Goal: Task Accomplishment & Management: Manage account settings

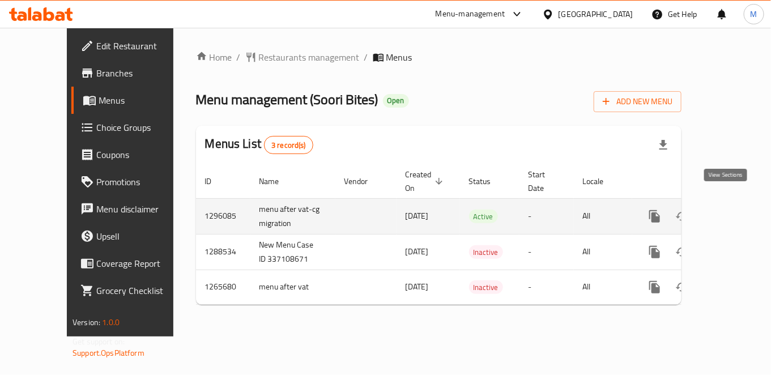
click at [735, 211] on link "enhanced table" at bounding box center [736, 216] width 27 height 27
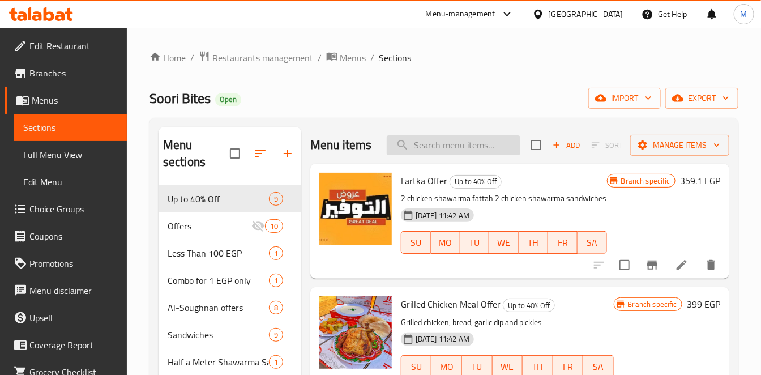
click at [466, 155] on input "search" at bounding box center [454, 145] width 134 height 20
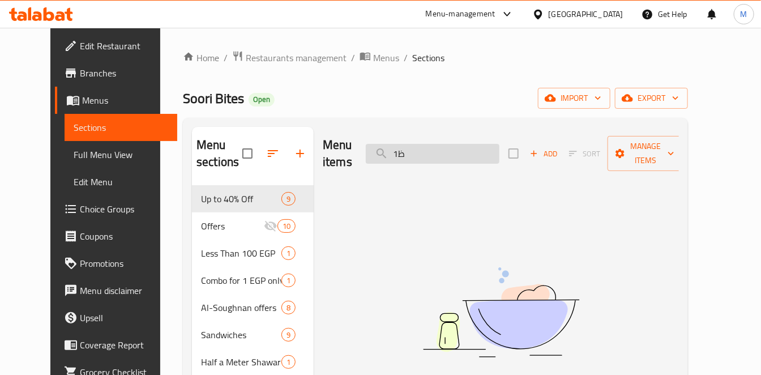
type input "1"
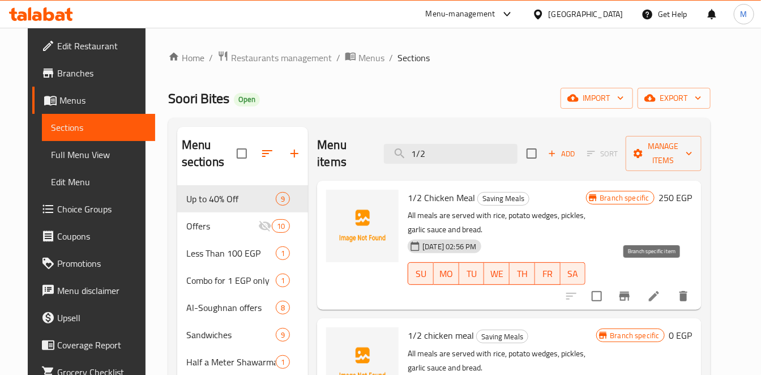
type input "1/2"
click at [632, 289] on icon "Branch-specific-item" at bounding box center [625, 296] width 14 height 14
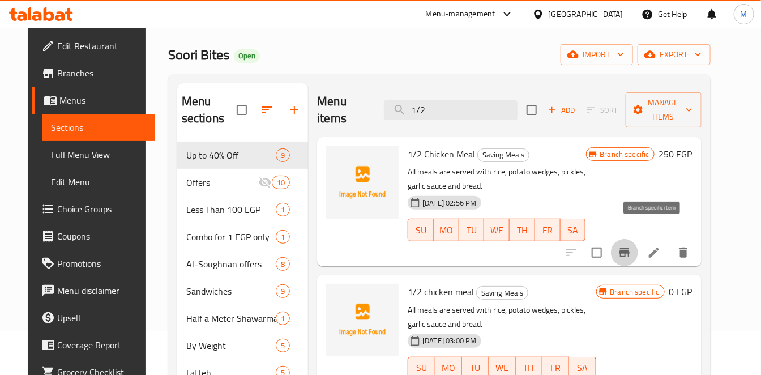
scroll to position [79, 0]
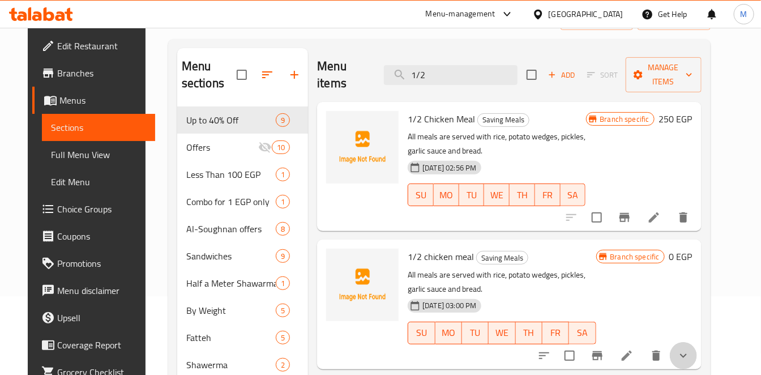
click at [697, 342] on button "show more" at bounding box center [683, 355] width 27 height 27
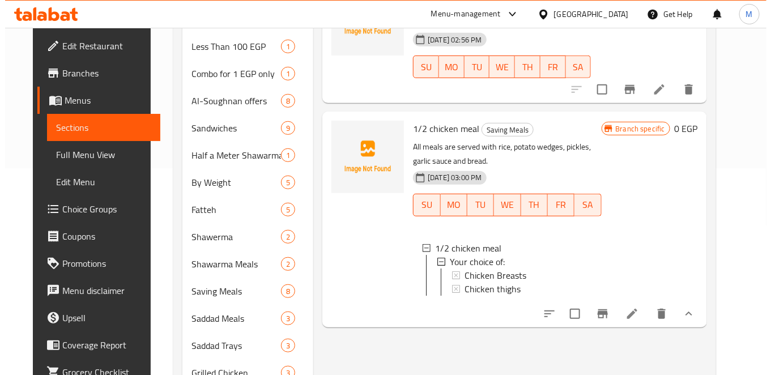
scroll to position [228, 0]
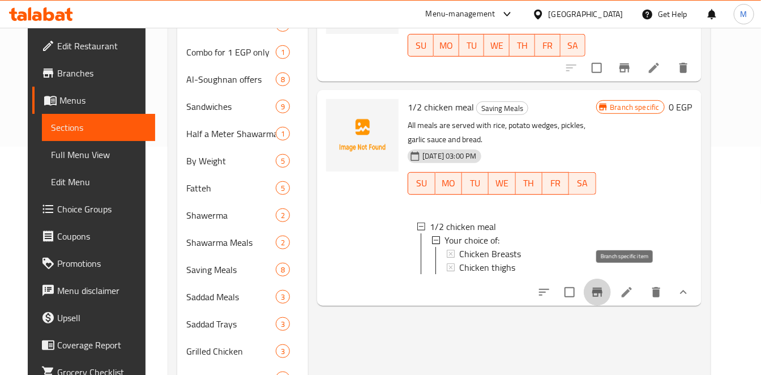
click at [604, 287] on icon "Branch-specific-item" at bounding box center [598, 293] width 14 height 14
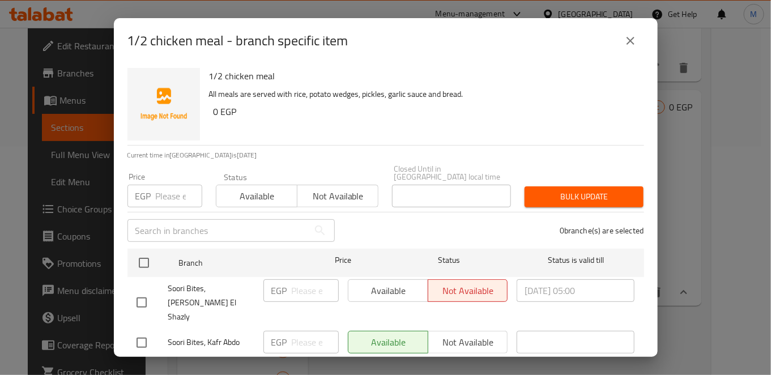
scroll to position [260, 0]
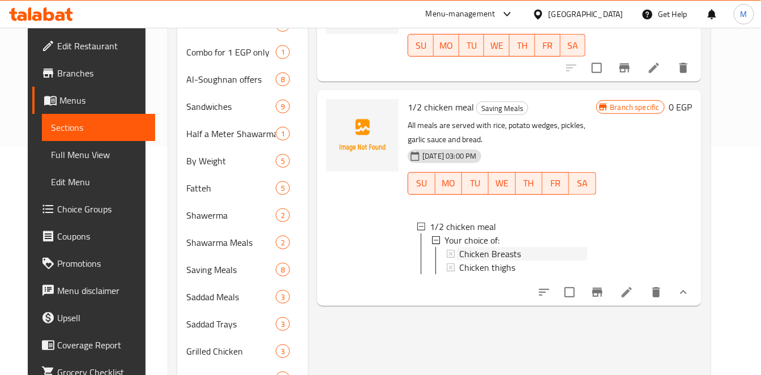
click at [511, 247] on span "Chicken Breasts" at bounding box center [490, 254] width 62 height 14
click at [482, 261] on span "Chicken thighs" at bounding box center [487, 268] width 56 height 14
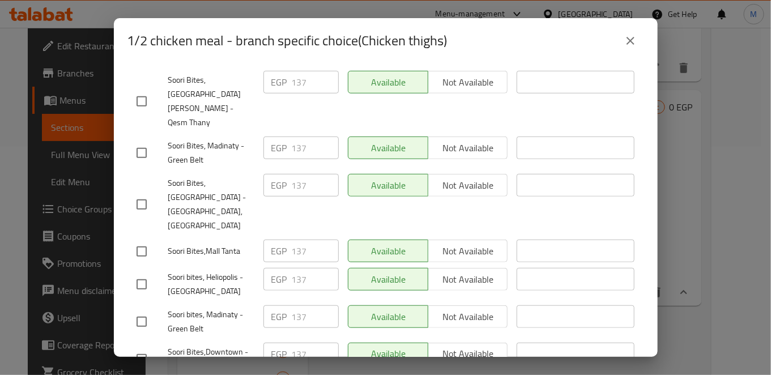
click at [639, 53] on div "1/2 chicken meal - branch specific choice(Chicken thighs)" at bounding box center [385, 40] width 517 height 27
click at [637, 50] on button "close" at bounding box center [630, 40] width 27 height 27
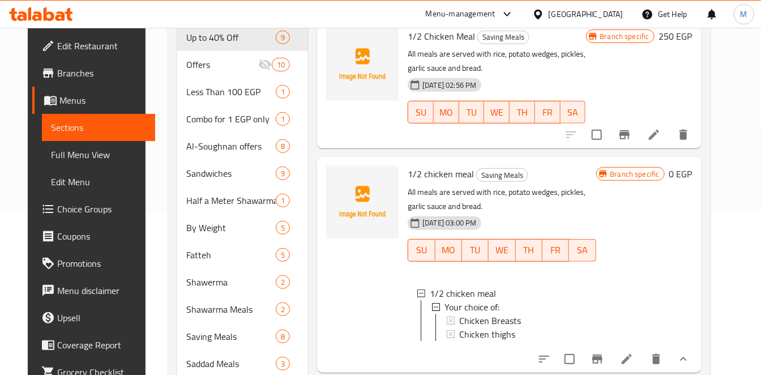
scroll to position [166, 0]
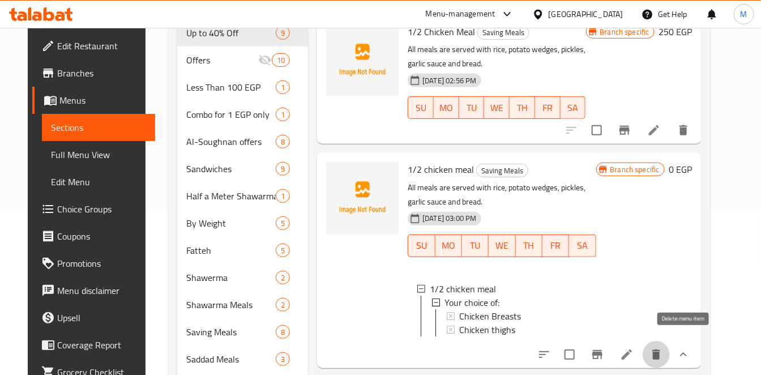
click at [670, 357] on button "delete" at bounding box center [656, 354] width 27 height 27
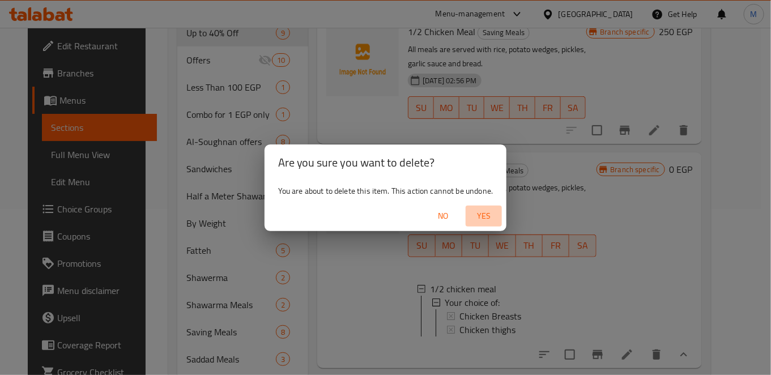
click at [479, 215] on span "Yes" at bounding box center [483, 216] width 27 height 14
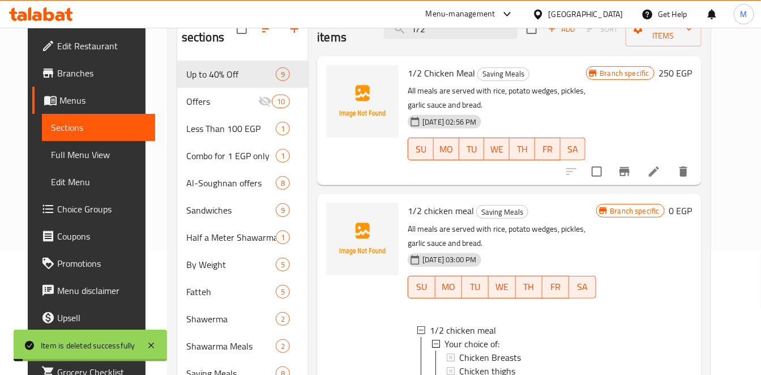
scroll to position [116, 0]
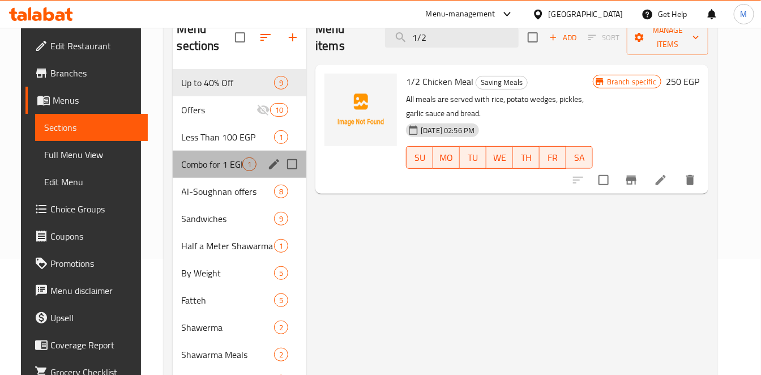
click at [223, 152] on div "Combo for 1 EGP only 1" at bounding box center [240, 164] width 134 height 27
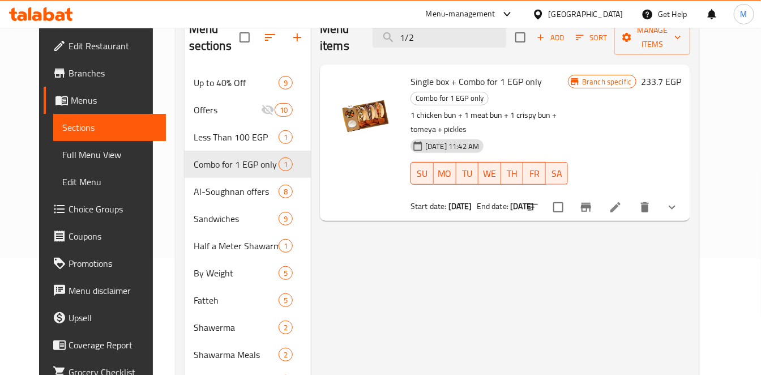
click at [49, 20] on icon at bounding box center [49, 14] width 11 height 14
